Goal: Task Accomplishment & Management: Manage account settings

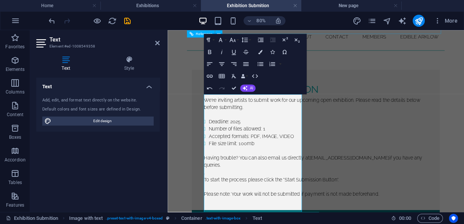
scroll to position [60, 0]
click at [373, 20] on icon "pages" at bounding box center [371, 21] width 9 height 9
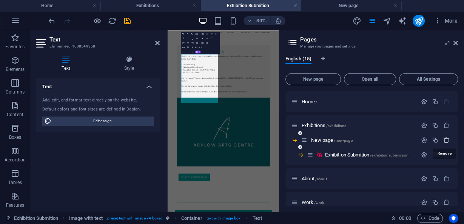
click at [447, 140] on icon "button" at bounding box center [446, 140] width 6 height 6
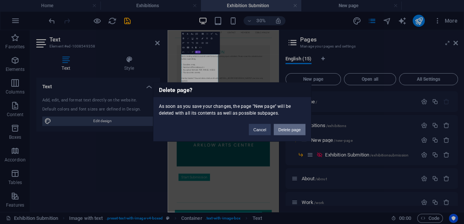
click at [285, 126] on button "Delete page" at bounding box center [288, 129] width 31 height 11
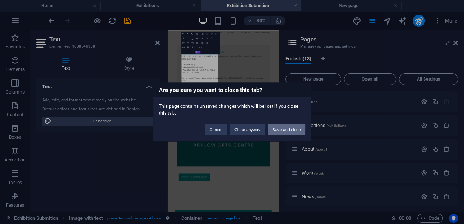
click at [272, 129] on button "Save and close" at bounding box center [285, 129] width 37 height 11
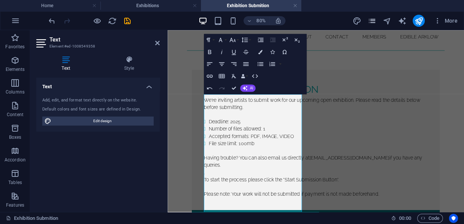
click at [375, 20] on icon "pages" at bounding box center [371, 21] width 9 height 9
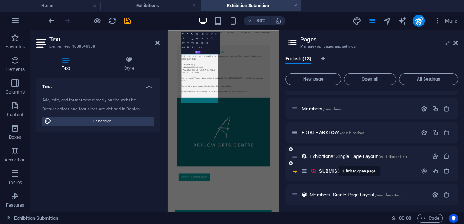
scroll to position [185, 0]
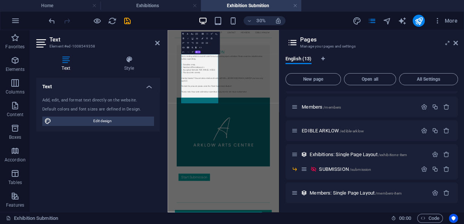
click at [154, 40] on h2 "Text" at bounding box center [104, 39] width 110 height 7
click at [156, 42] on icon at bounding box center [157, 43] width 5 height 6
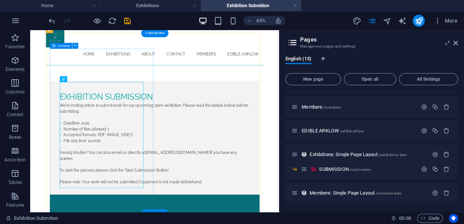
scroll to position [0, 0]
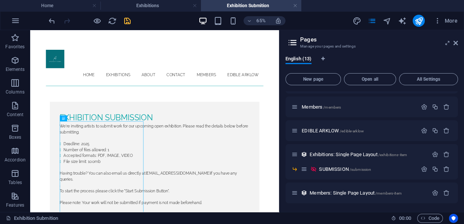
click at [129, 20] on icon "save" at bounding box center [127, 21] width 9 height 9
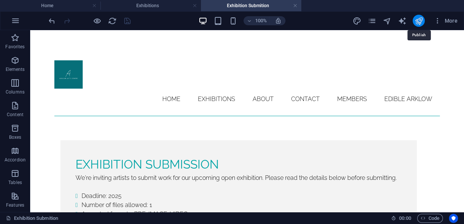
click at [420, 20] on icon "publish" at bounding box center [418, 21] width 9 height 9
